Goal: Information Seeking & Learning: Find specific fact

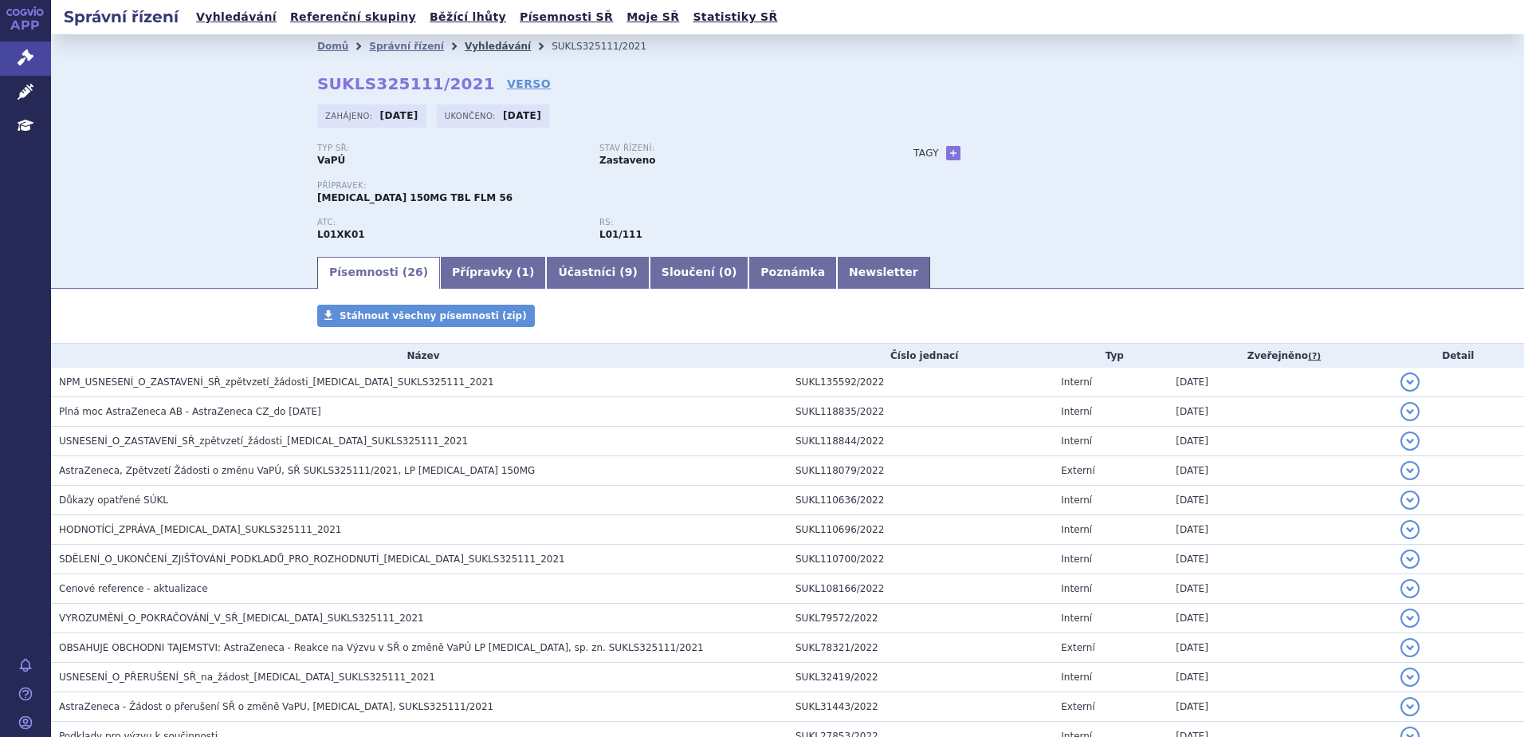
click at [485, 48] on link "Vyhledávání" at bounding box center [498, 46] width 66 height 11
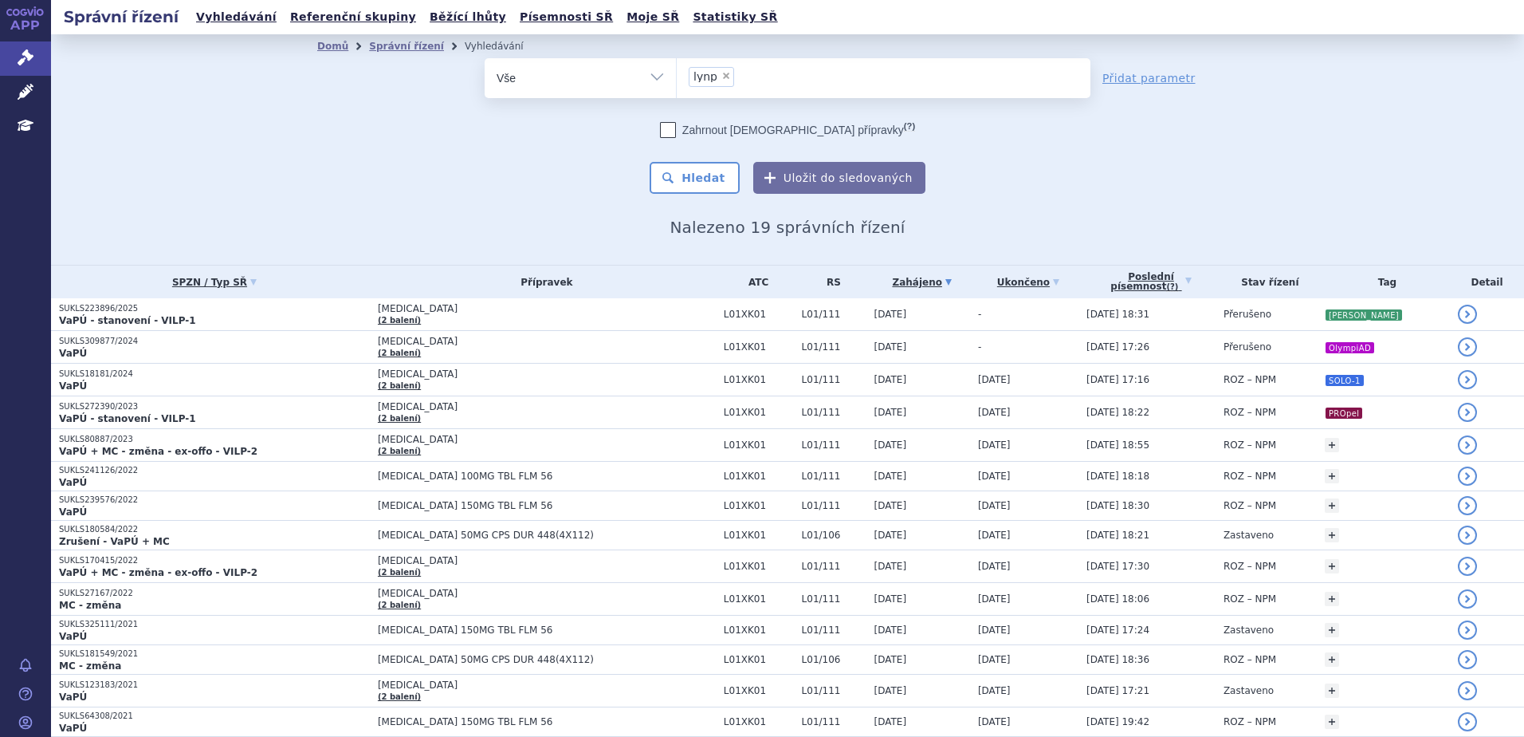
click at [1458, 324] on link "detail" at bounding box center [1467, 313] width 19 height 19
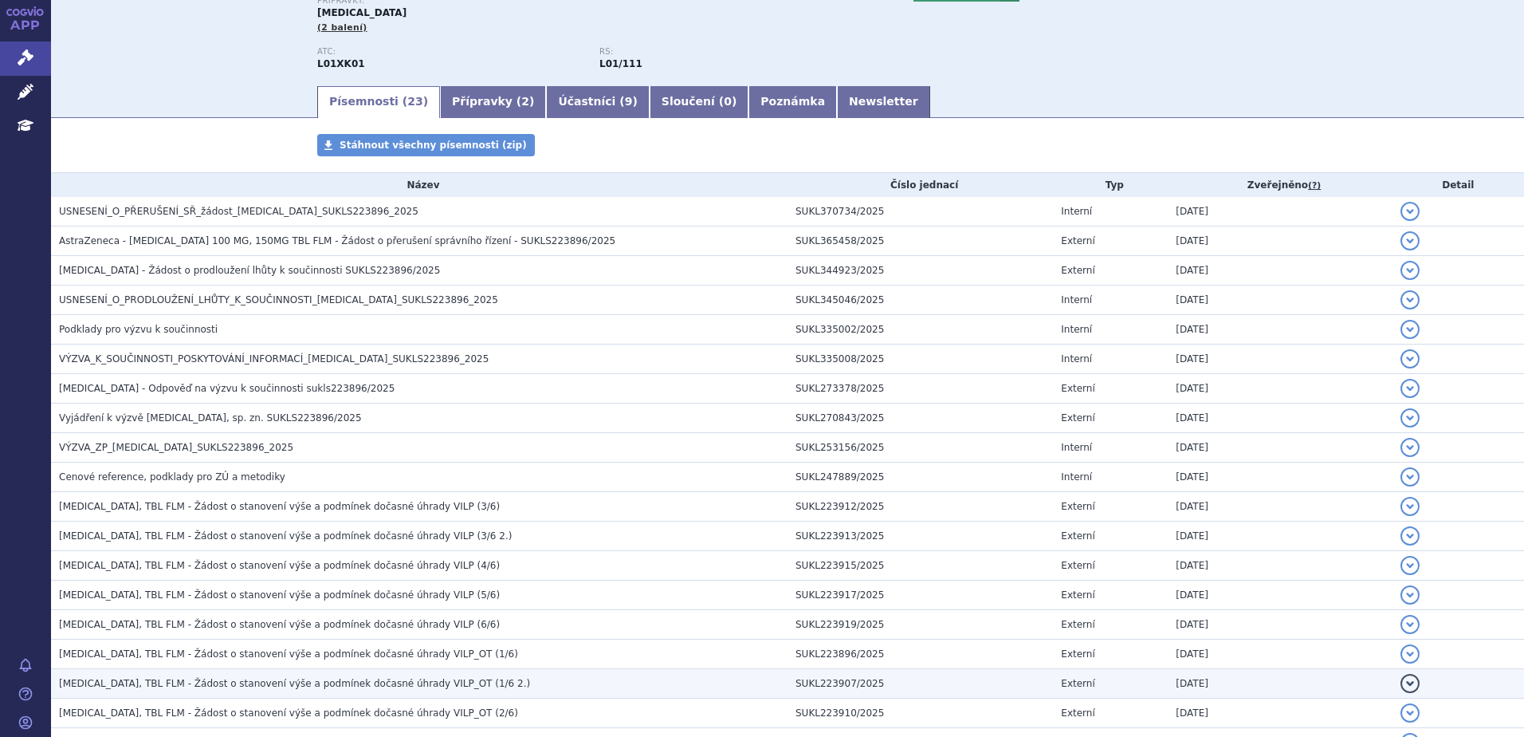
scroll to position [419, 0]
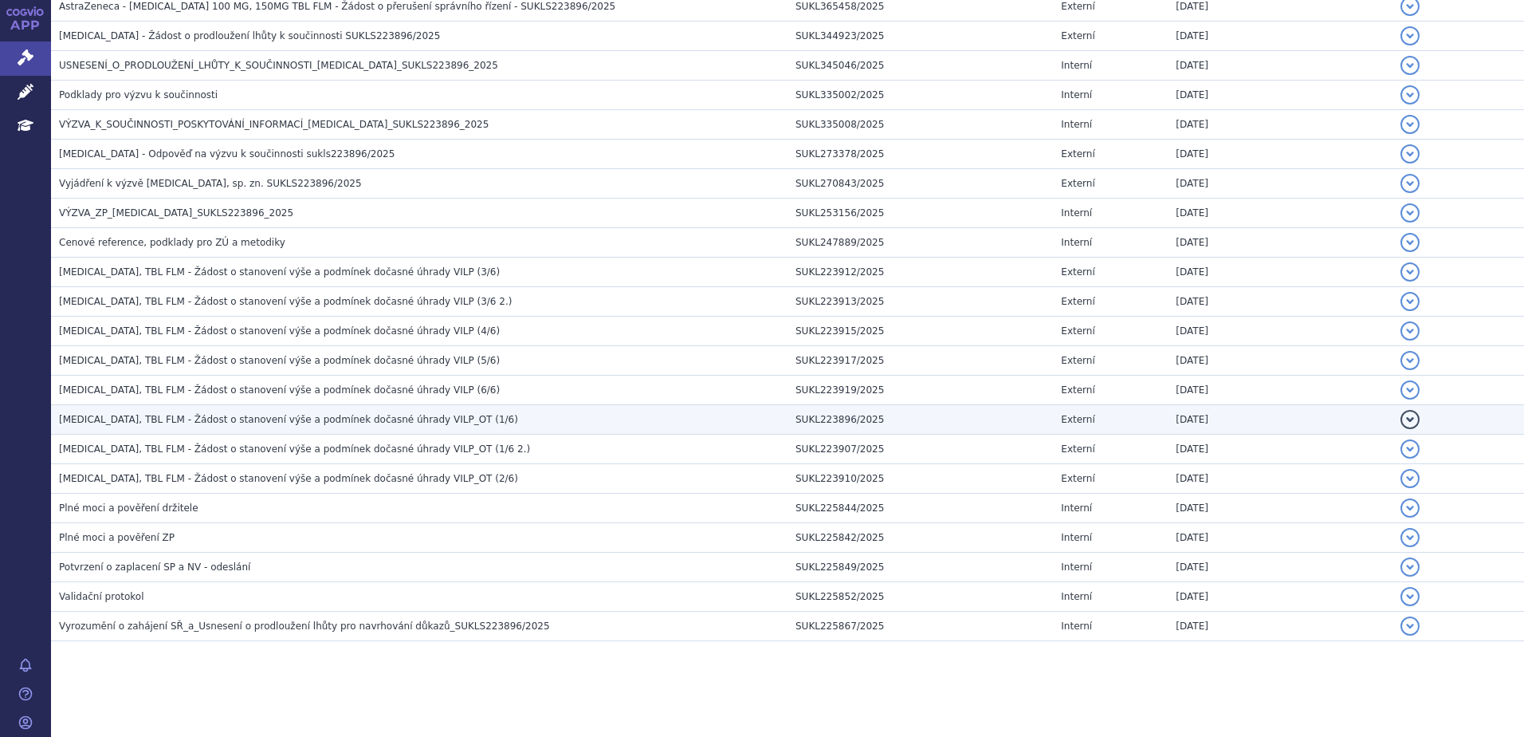
click at [460, 408] on td "LYNPARZA, TBL FLM - Žádost o stanovení výše a podmínek dočasné úhrady VILP_OT (…" at bounding box center [419, 419] width 737 height 29
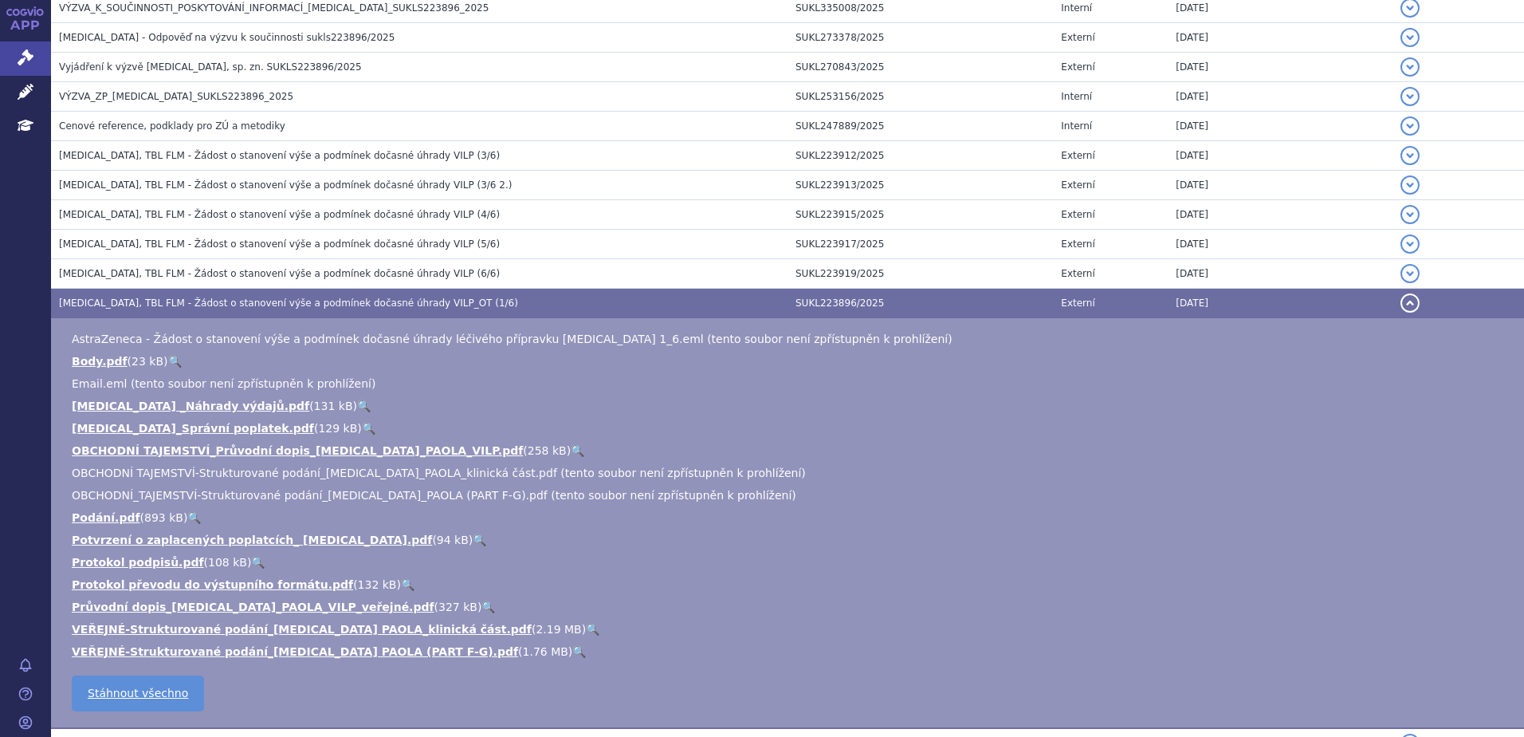
scroll to position [579, 0]
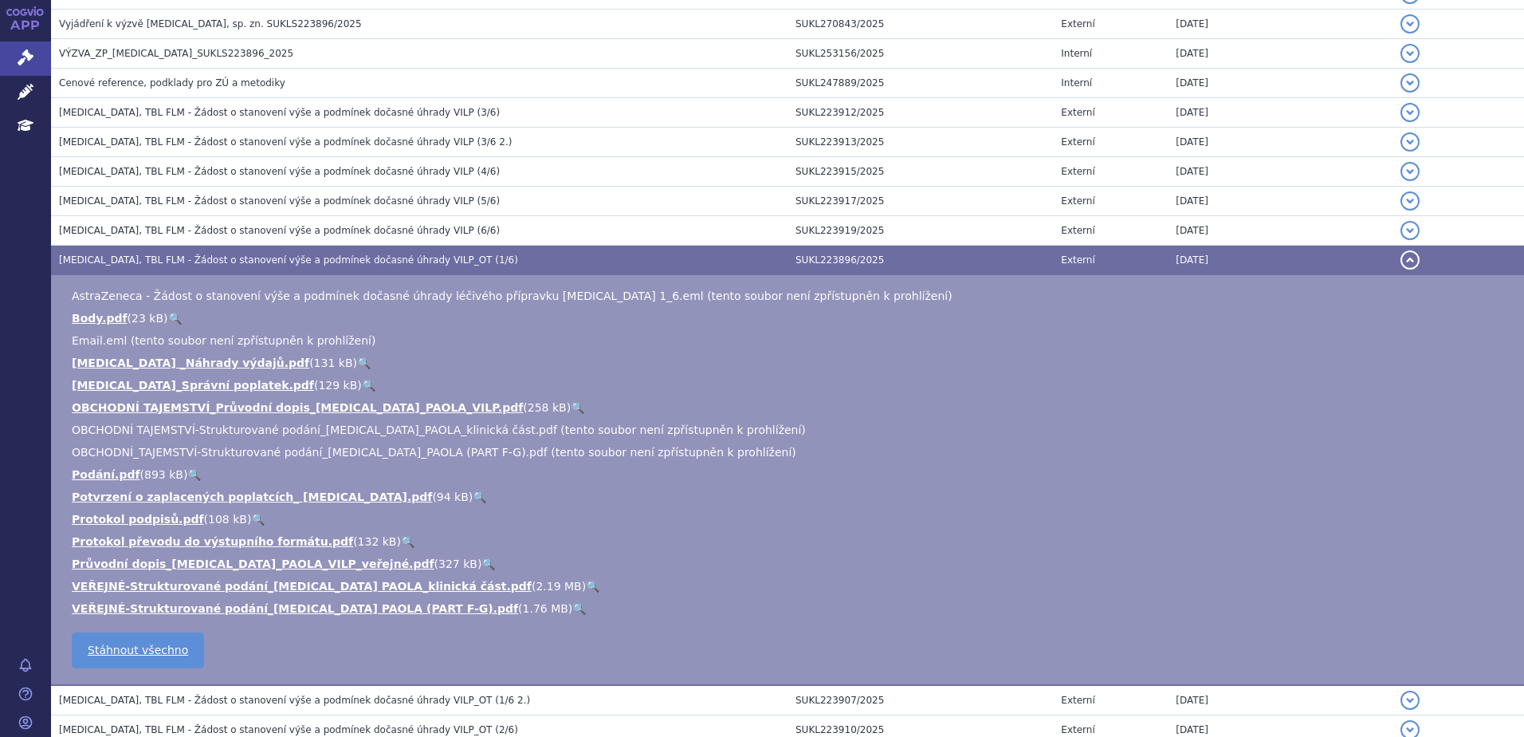
click at [572, 611] on link "🔍" at bounding box center [579, 608] width 14 height 13
